Goal: Information Seeking & Learning: Learn about a topic

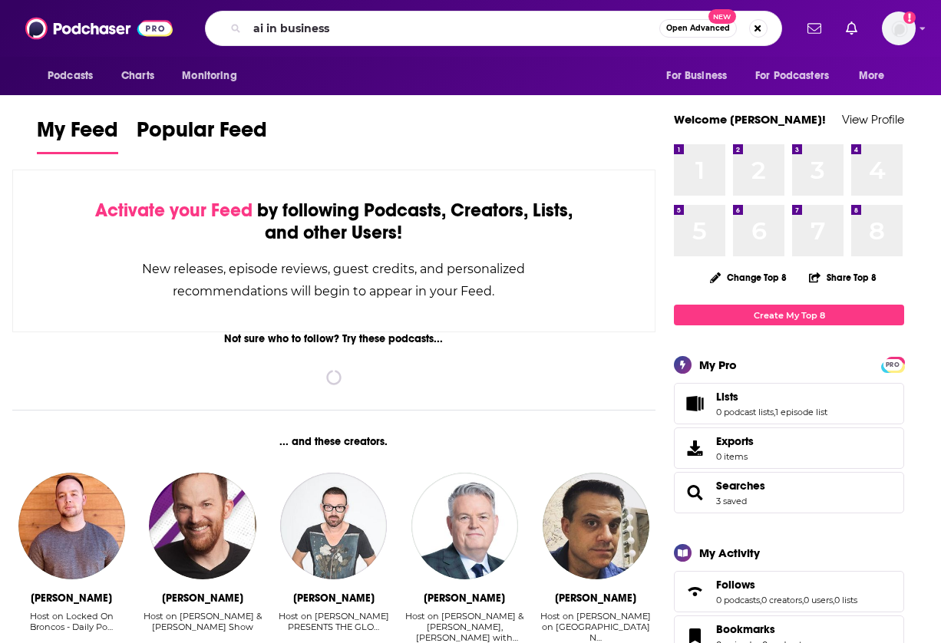
type input "ai in business"
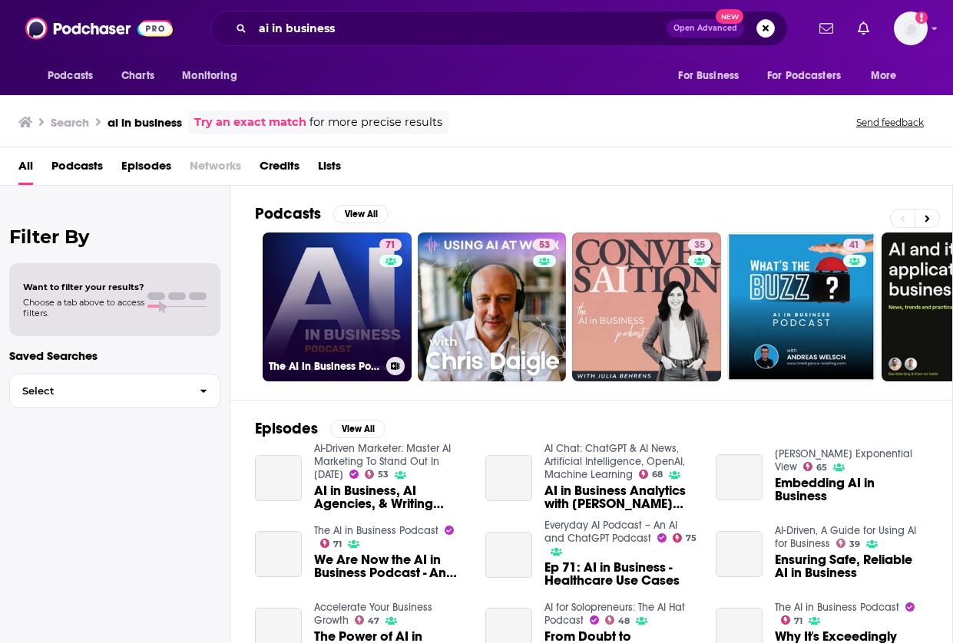
click at [386, 289] on div "71" at bounding box center [392, 298] width 26 height 118
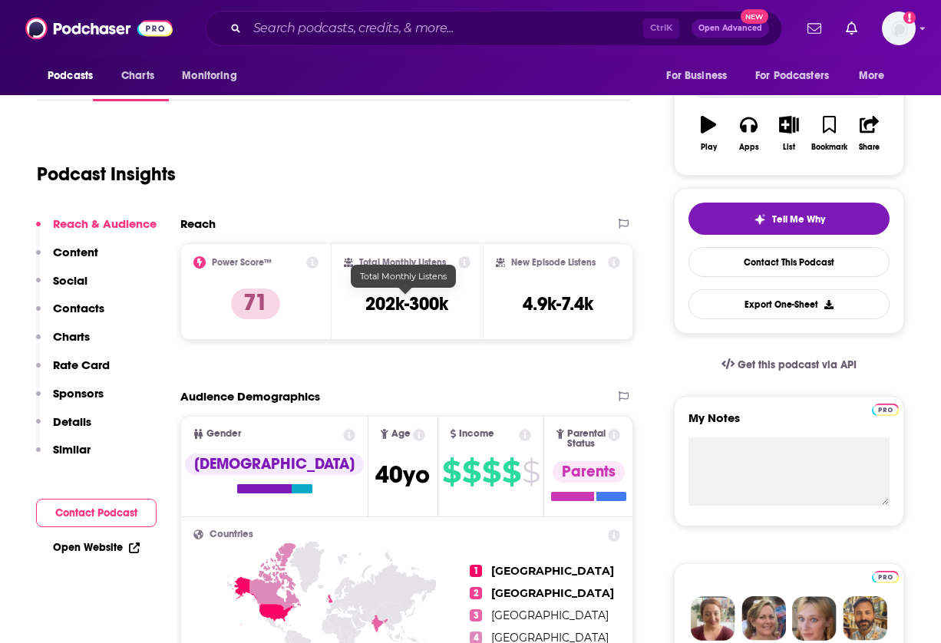
scroll to position [230, 0]
